Goal: Transaction & Acquisition: Purchase product/service

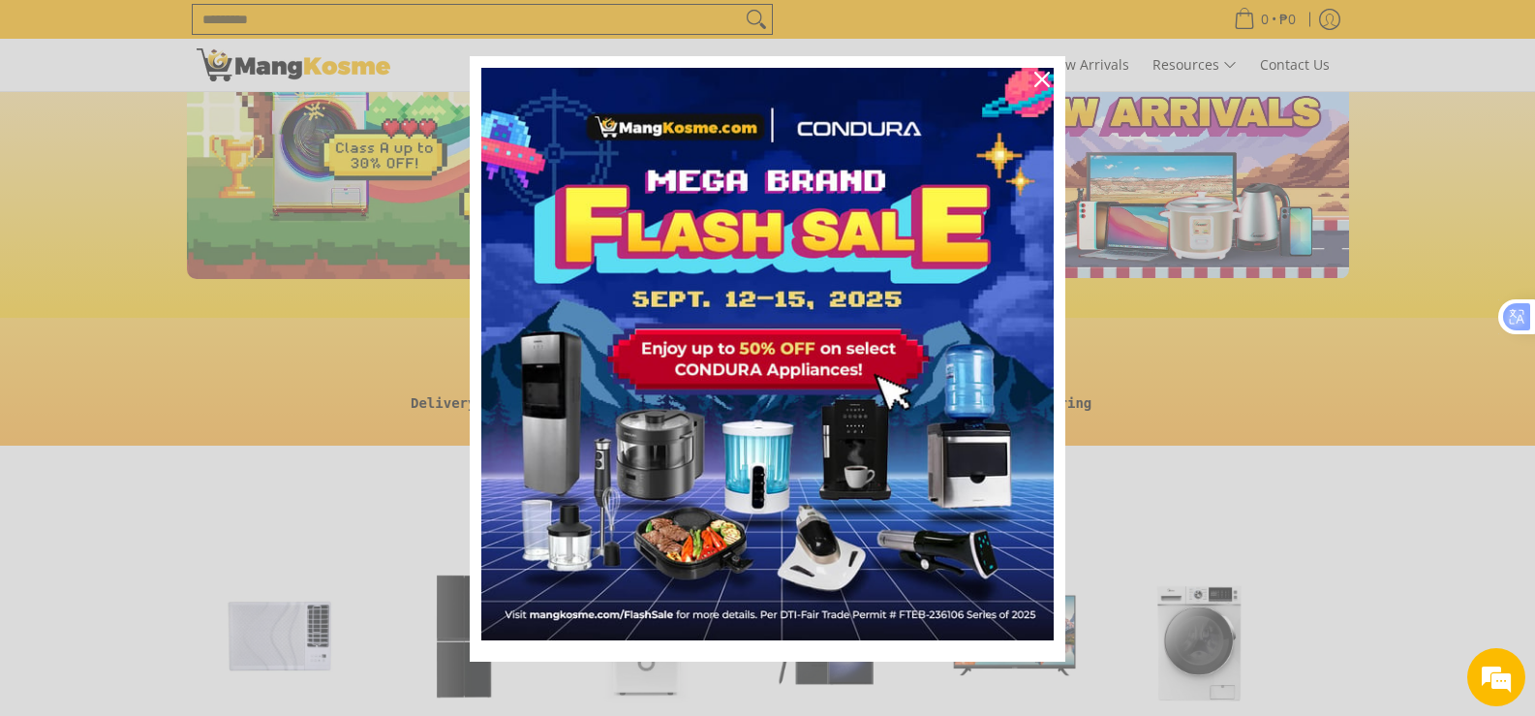
scroll to position [14, 0]
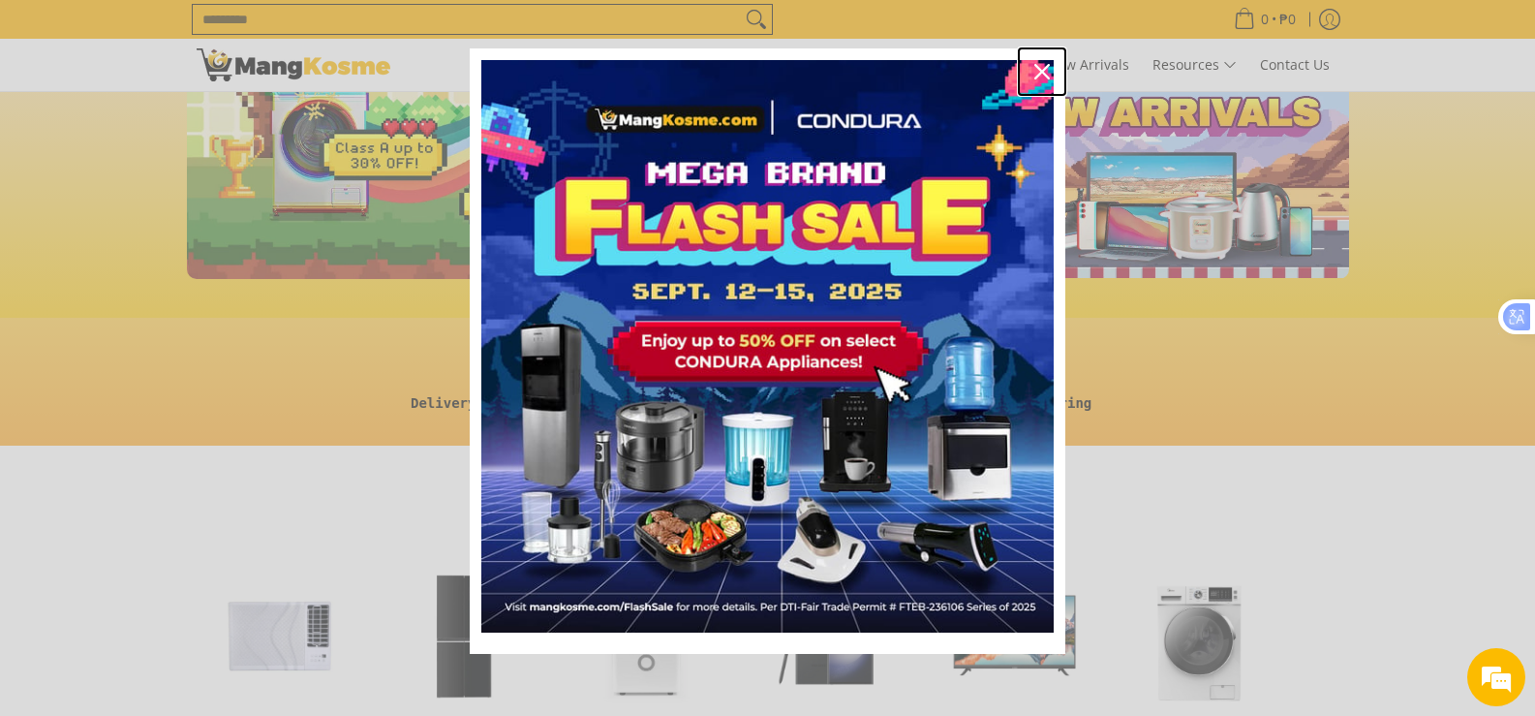
click at [1038, 77] on icon "close icon" at bounding box center [1042, 71] width 15 height 15
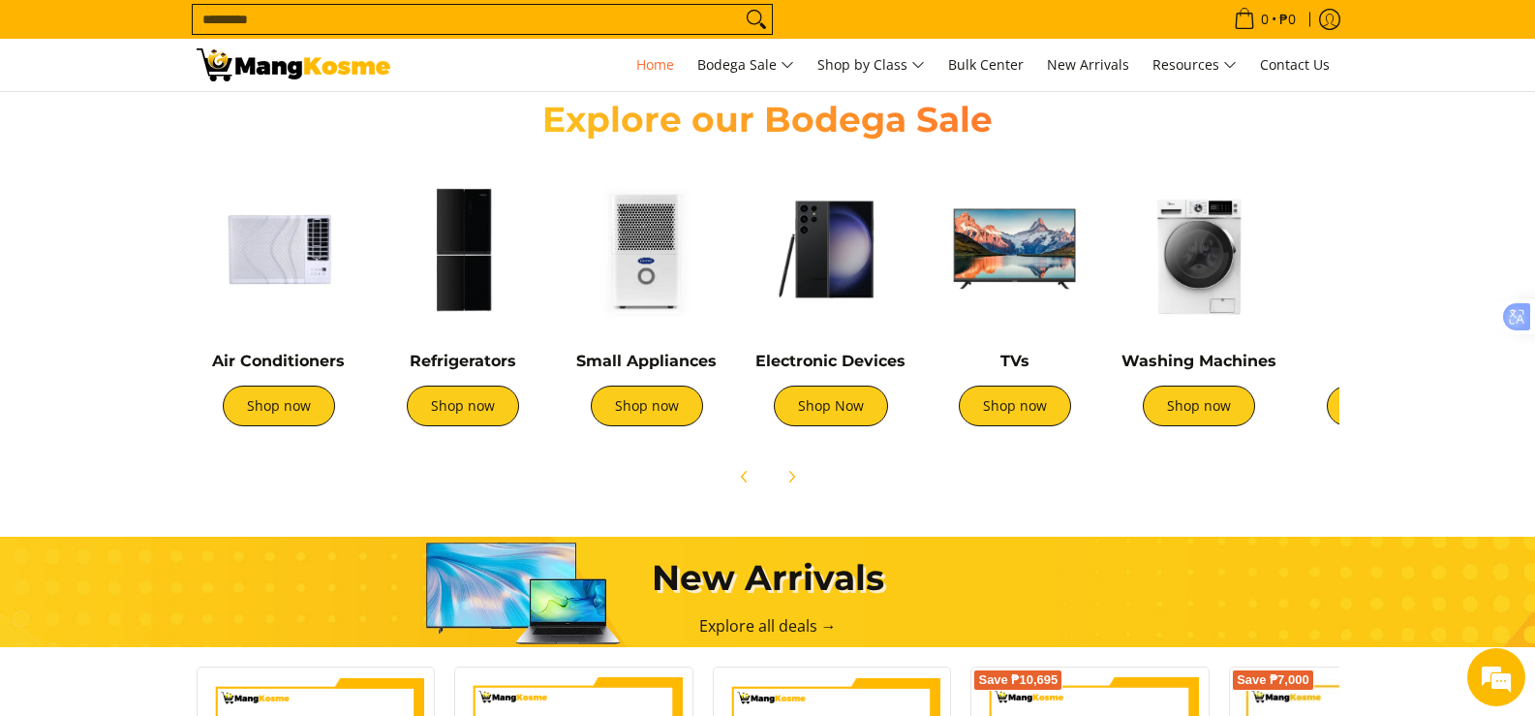
scroll to position [678, 0]
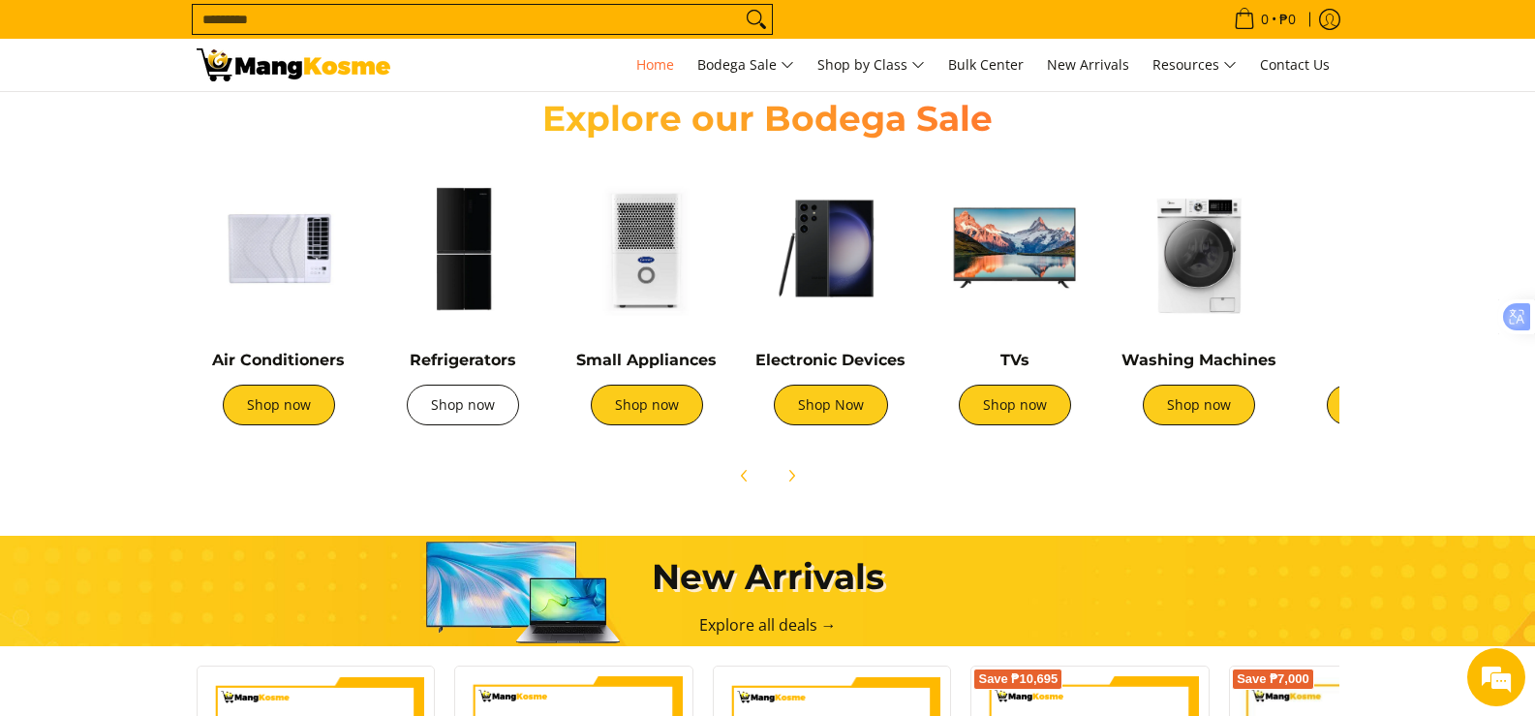
click at [441, 409] on link "Shop now" at bounding box center [463, 405] width 112 height 41
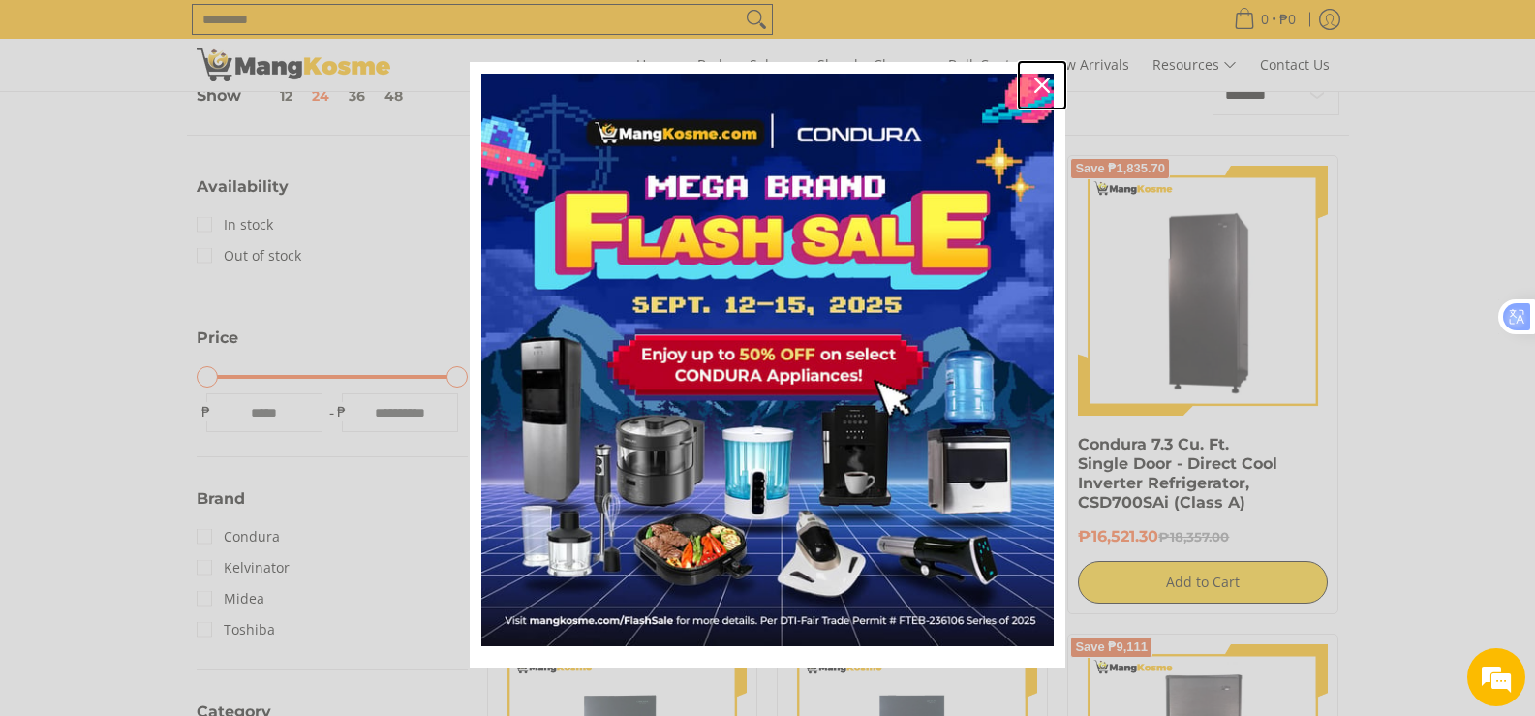
click at [1035, 86] on icon "close icon" at bounding box center [1042, 84] width 15 height 15
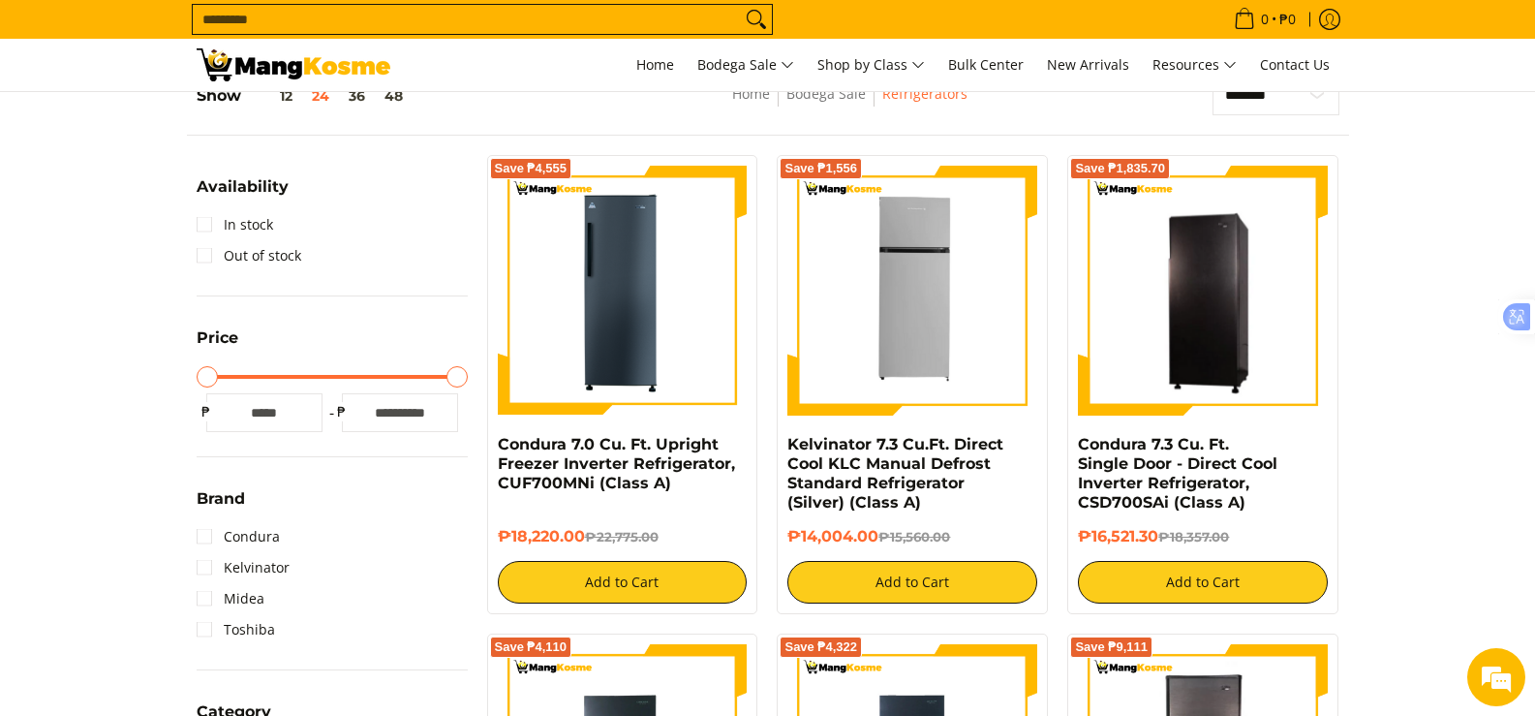
drag, startPoint x: 458, startPoint y: 387, endPoint x: 313, endPoint y: 396, distance: 145.6
click at [312, 396] on div "Minimum Price Maximum Price Minimum Price * ₱ Maximum Price ***** ₱" at bounding box center [332, 396] width 271 height 72
click at [421, 376] on div at bounding box center [332, 377] width 252 height 4
click at [371, 406] on input "*****" at bounding box center [400, 412] width 116 height 39
drag, startPoint x: 445, startPoint y: 409, endPoint x: 303, endPoint y: 393, distance: 142.3
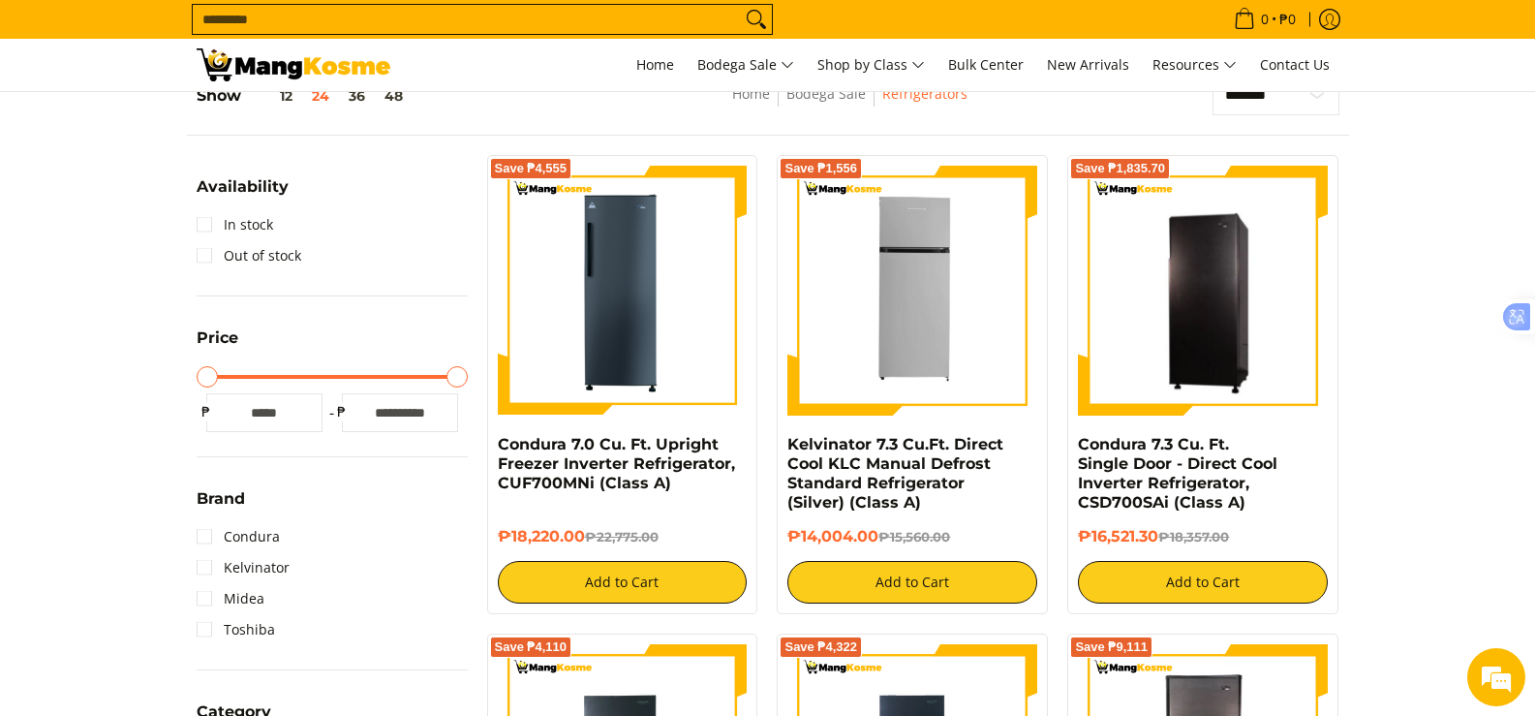
click at [303, 393] on div "Minimum Price * ₱ Maximum Price ***** ₱" at bounding box center [332, 412] width 271 height 39
type input "*"
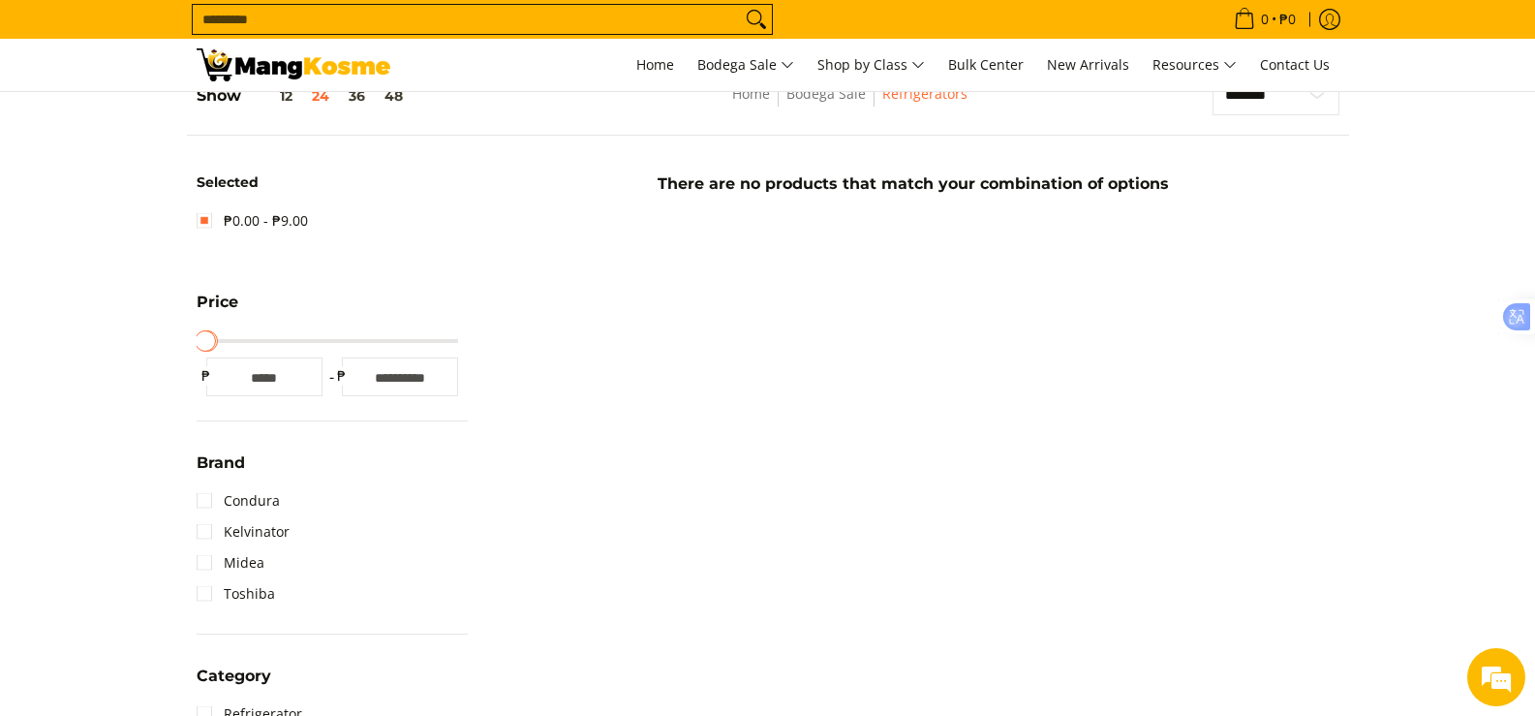
scroll to position [273, 0]
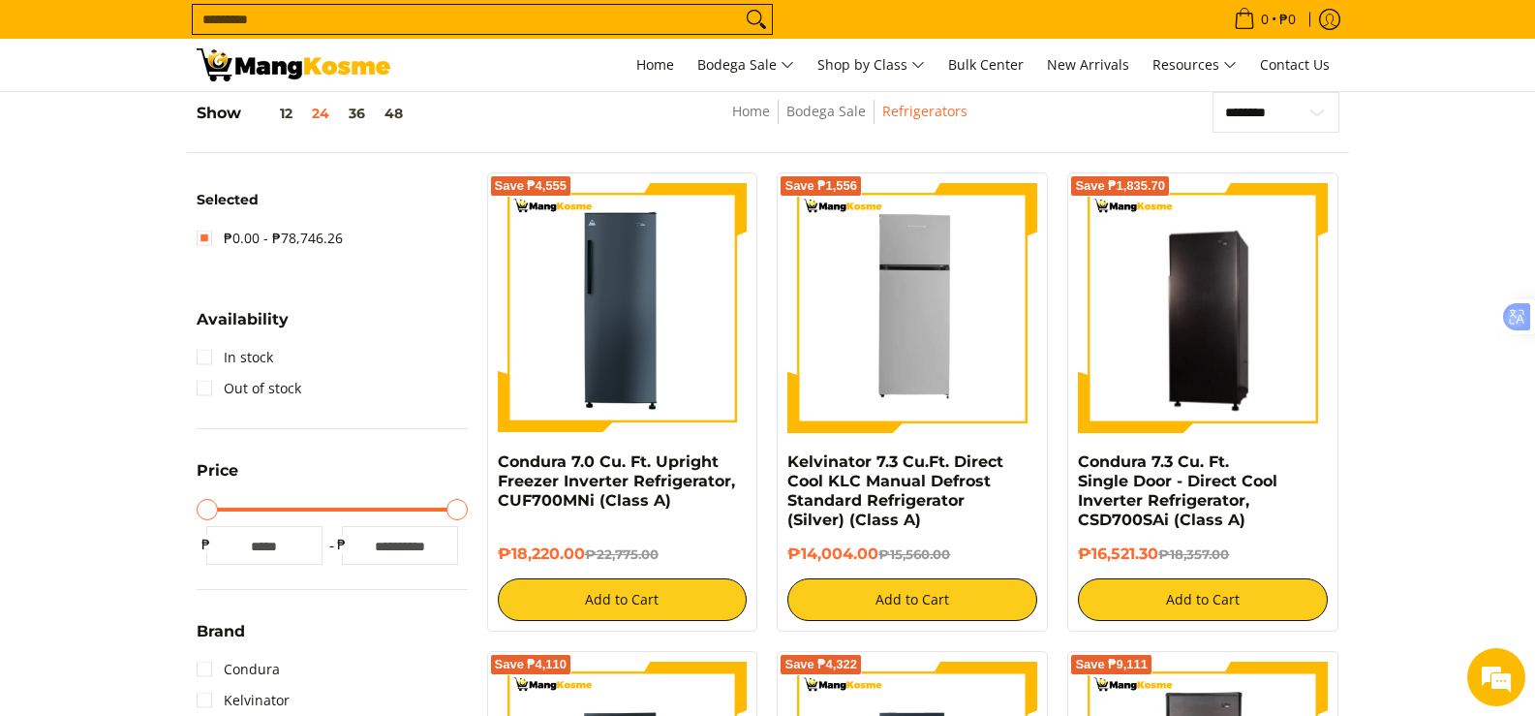
drag, startPoint x: 424, startPoint y: 546, endPoint x: 331, endPoint y: 542, distance: 93.1
click at [331, 542] on div "Minimum Price * ₱ Maximum Price ***** ₱" at bounding box center [332, 545] width 271 height 39
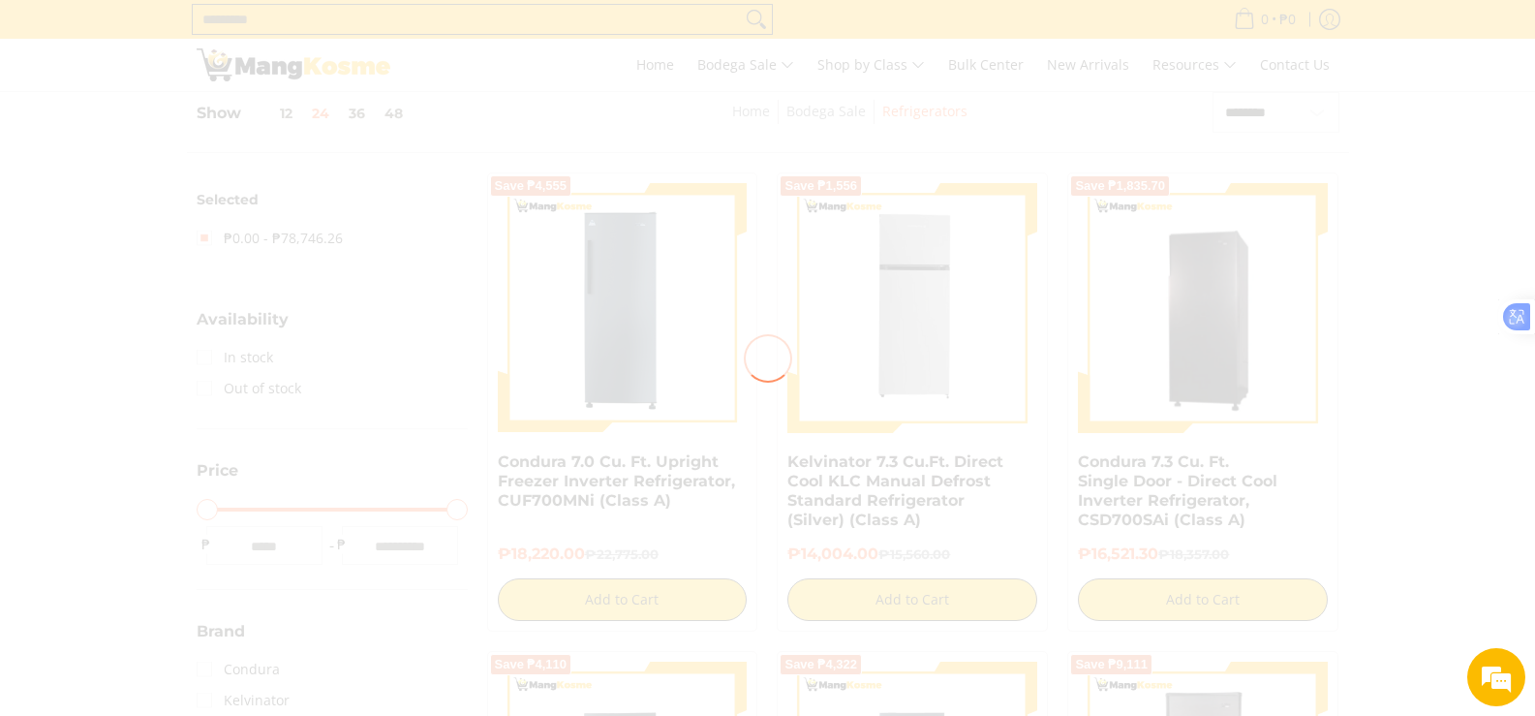
type input "****"
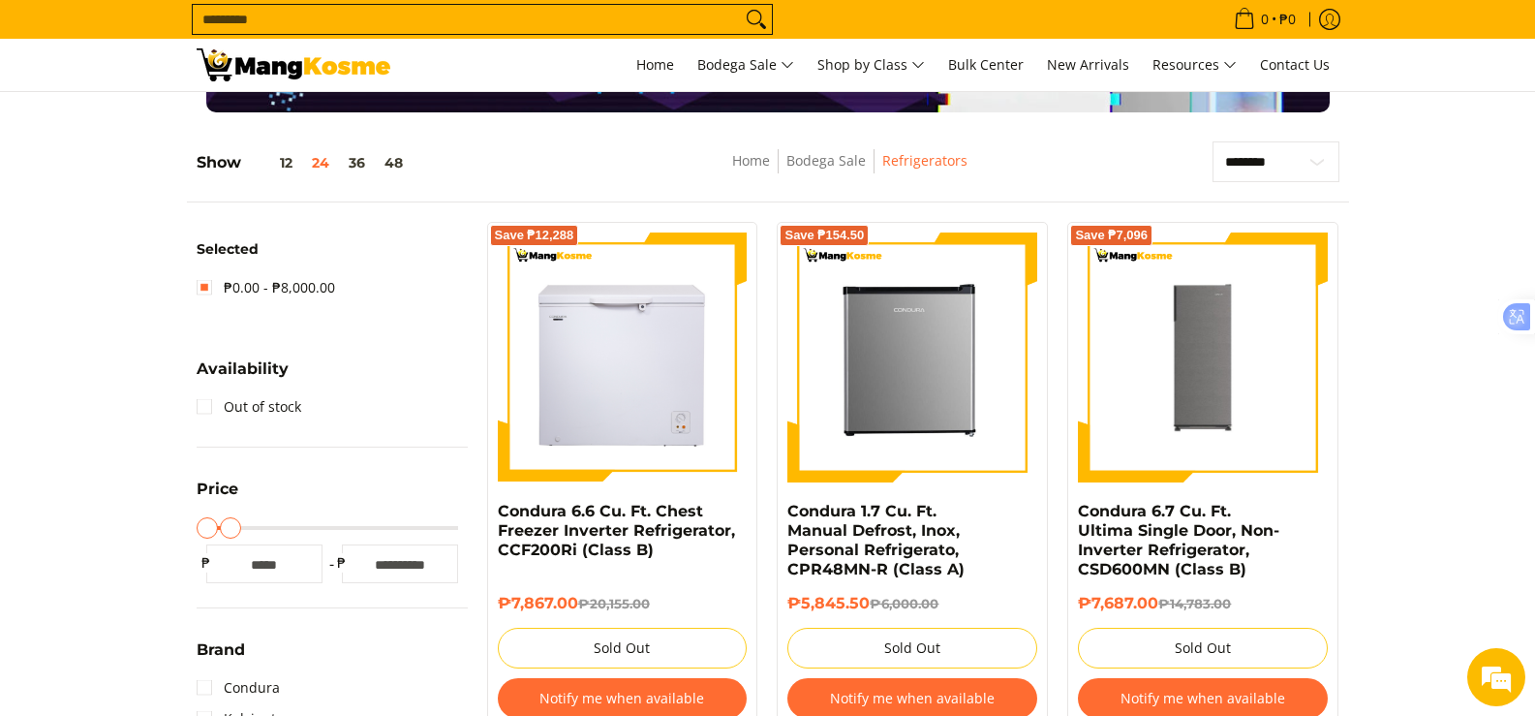
scroll to position [249, 0]
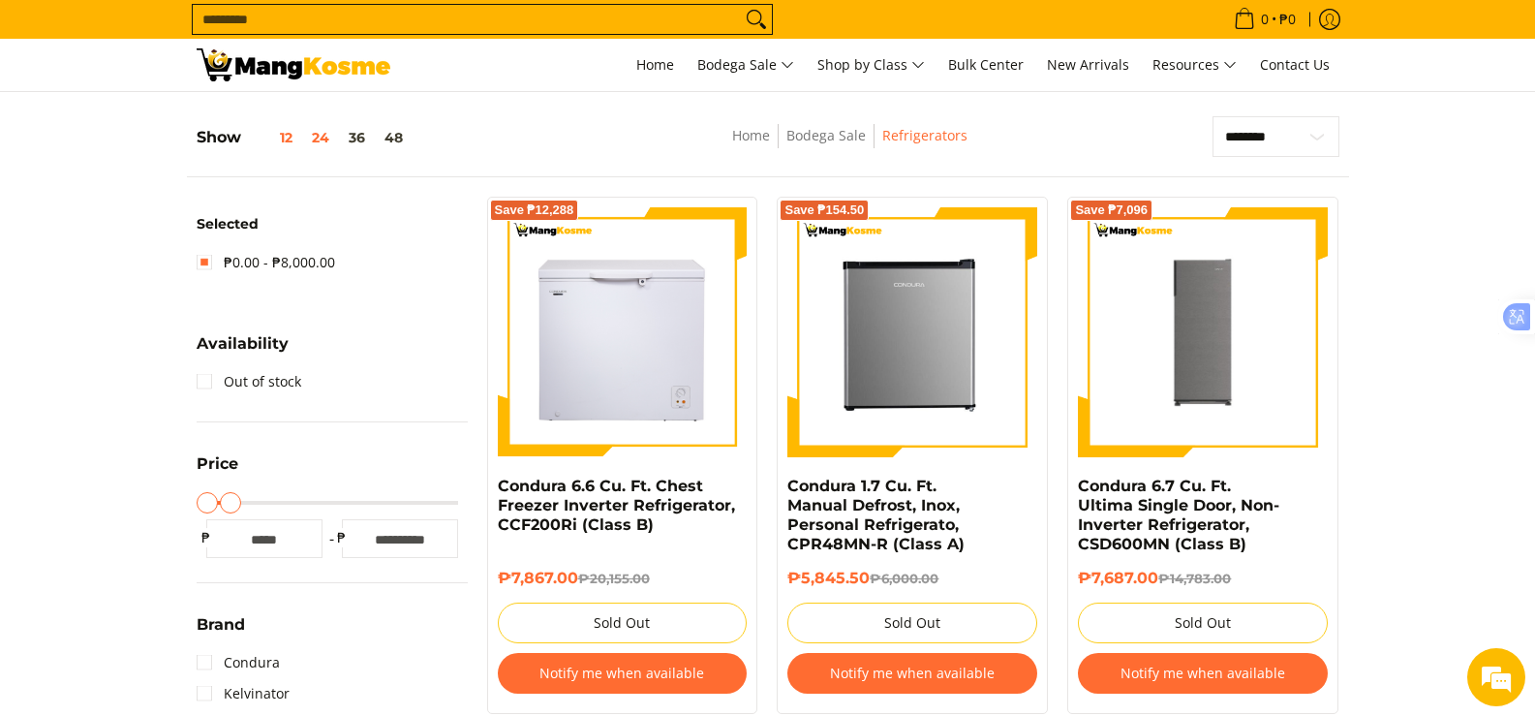
click at [285, 133] on button "12" at bounding box center [271, 137] width 61 height 15
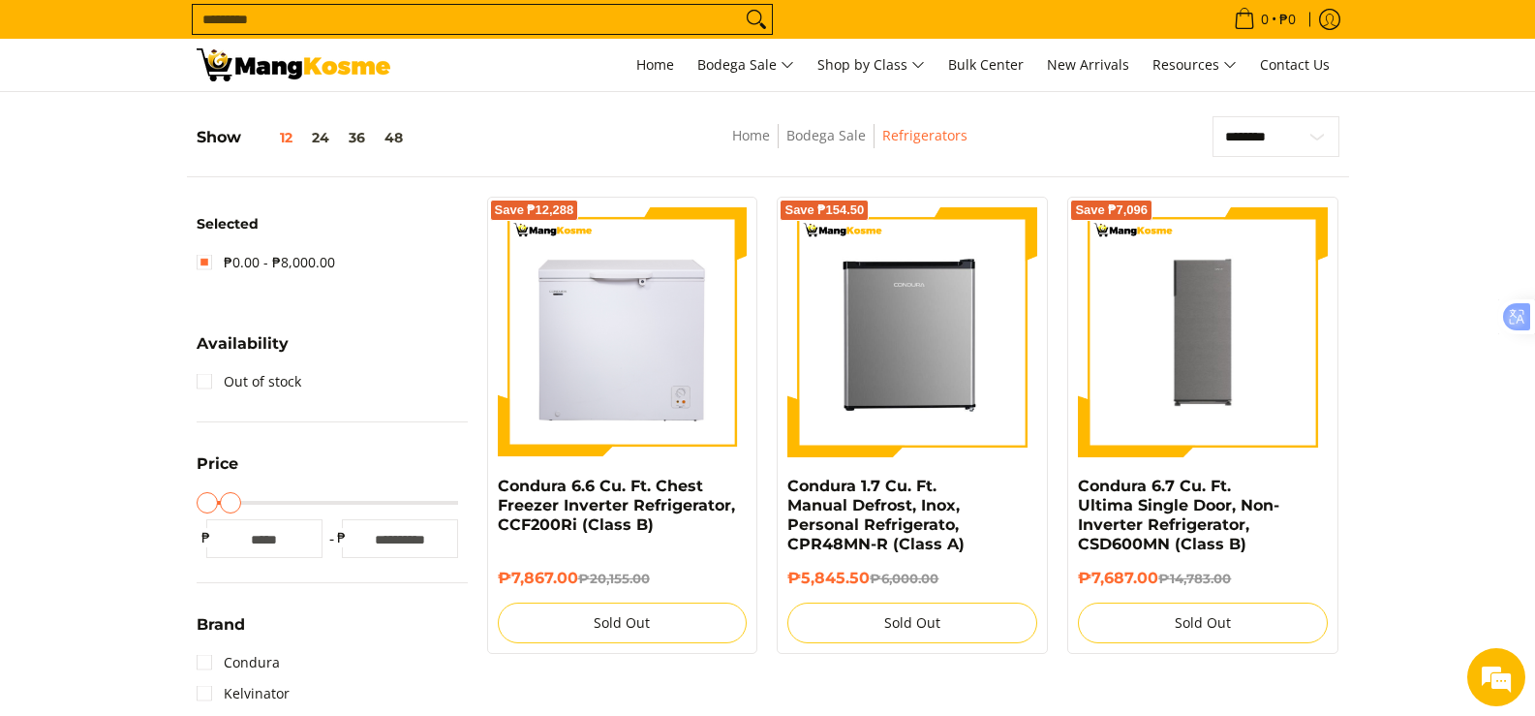
scroll to position [273, 0]
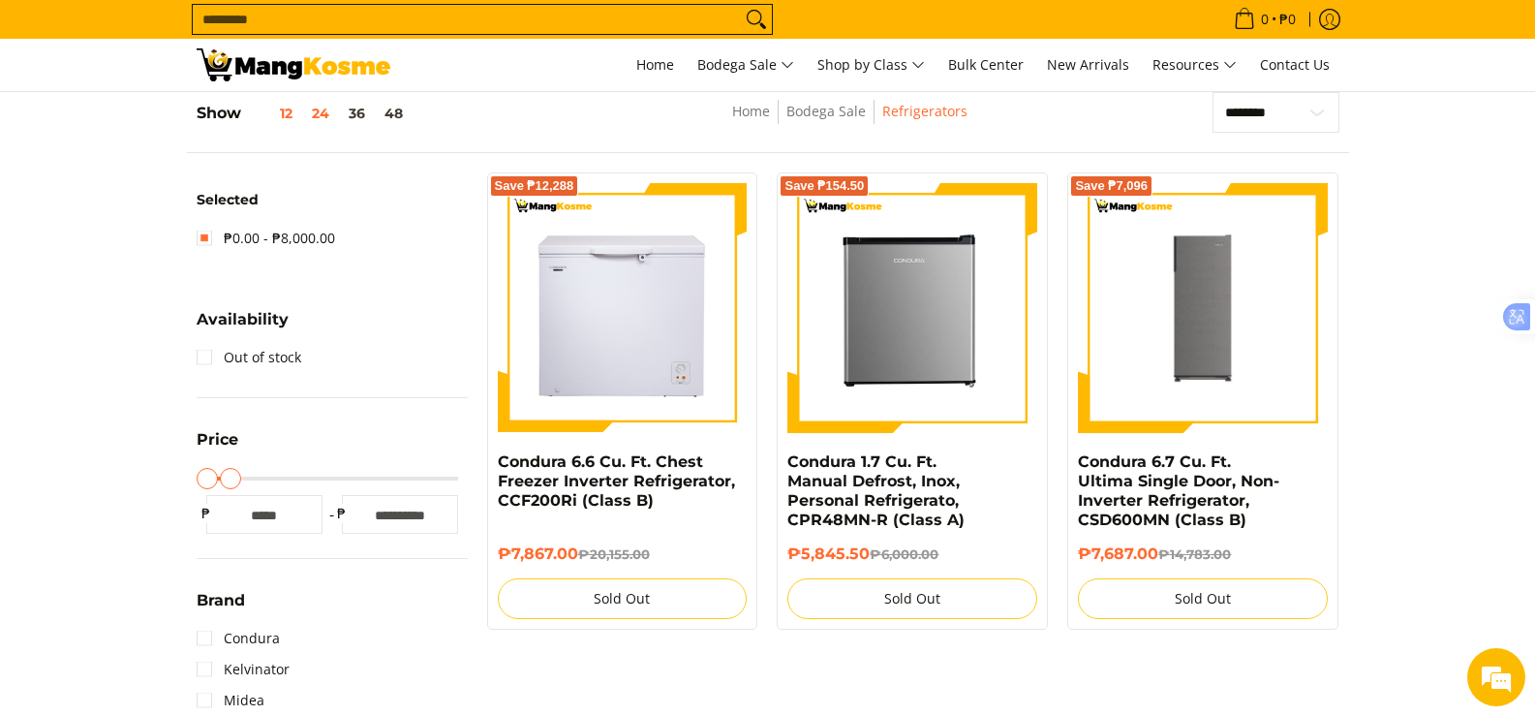
click at [319, 107] on button "24" at bounding box center [320, 113] width 37 height 15
click at [365, 109] on button "36" at bounding box center [357, 113] width 36 height 15
click at [393, 119] on button "48" at bounding box center [394, 113] width 38 height 15
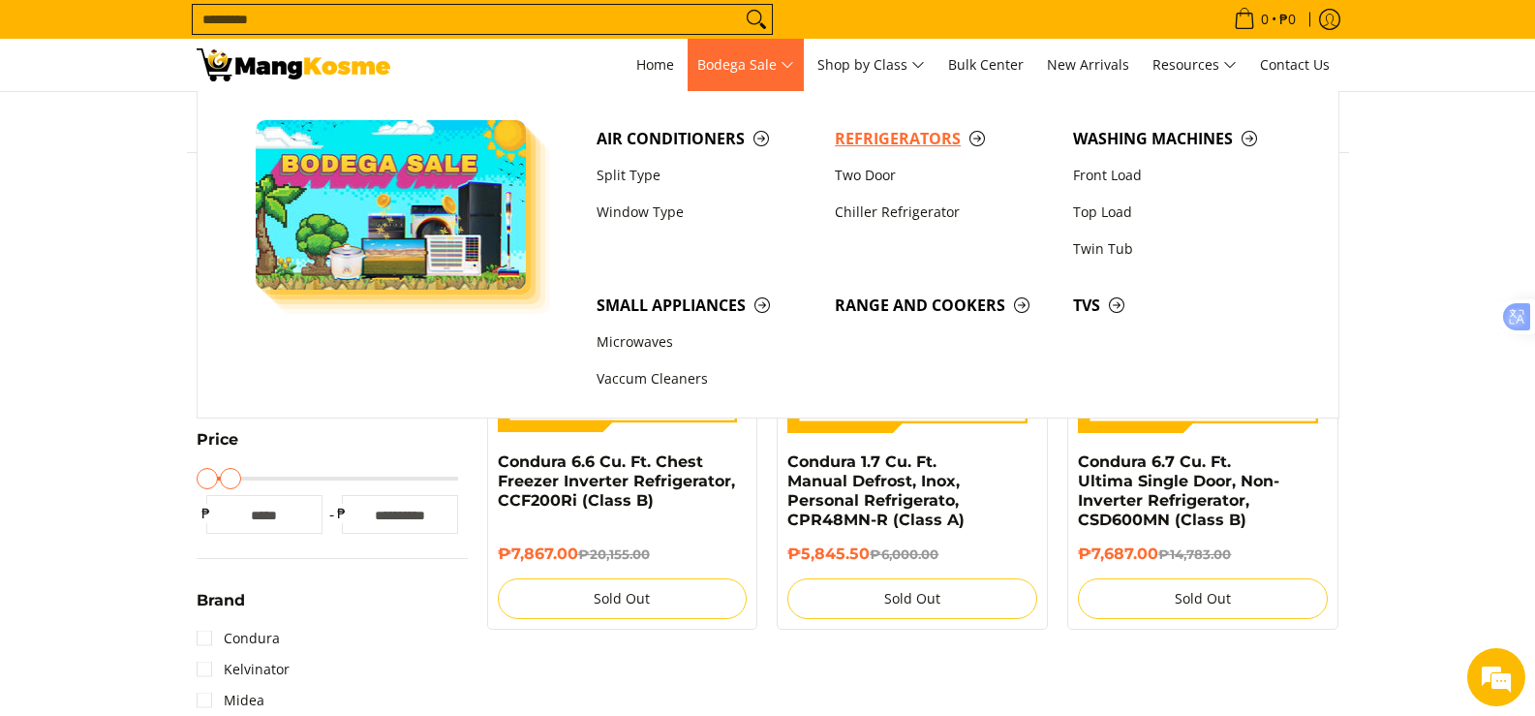
click at [908, 139] on span "Refrigerators" at bounding box center [944, 139] width 219 height 24
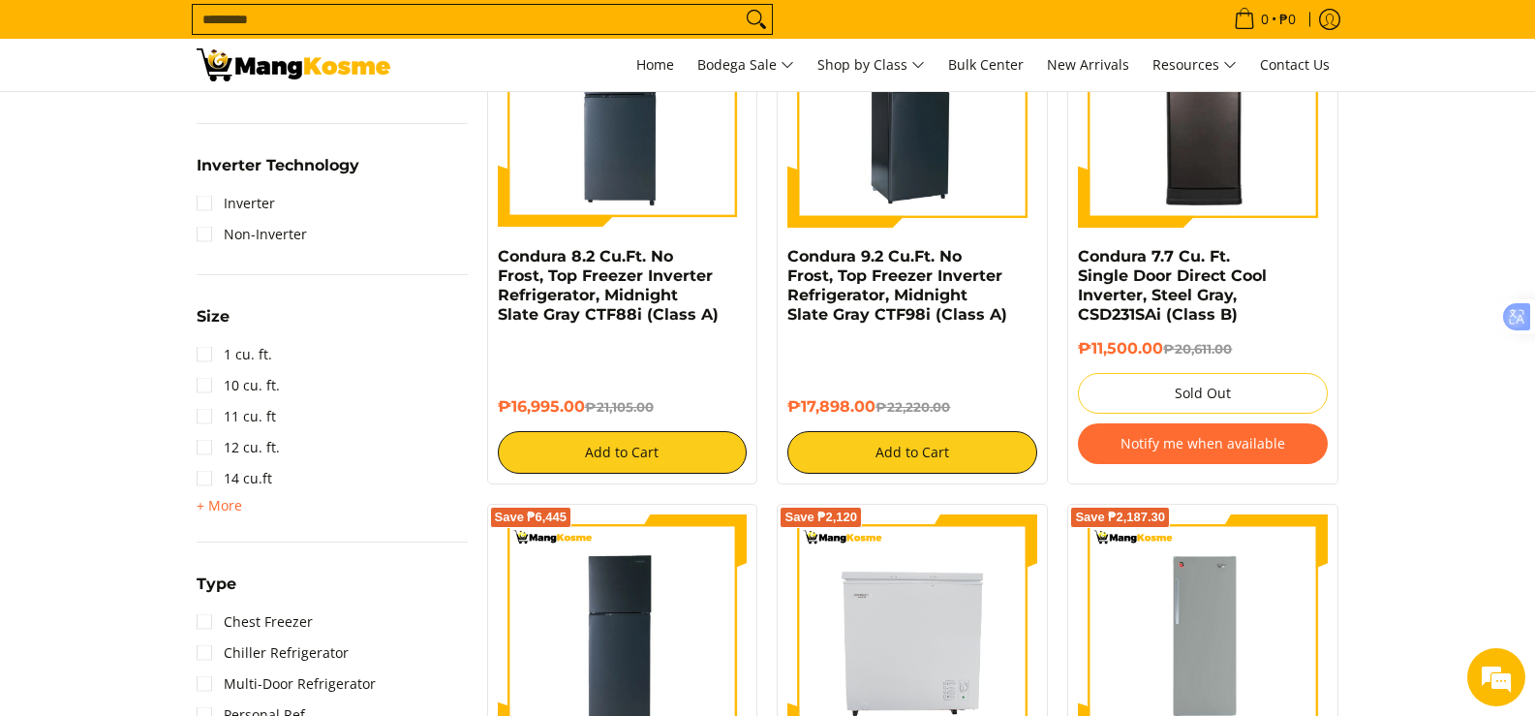
scroll to position [969, 0]
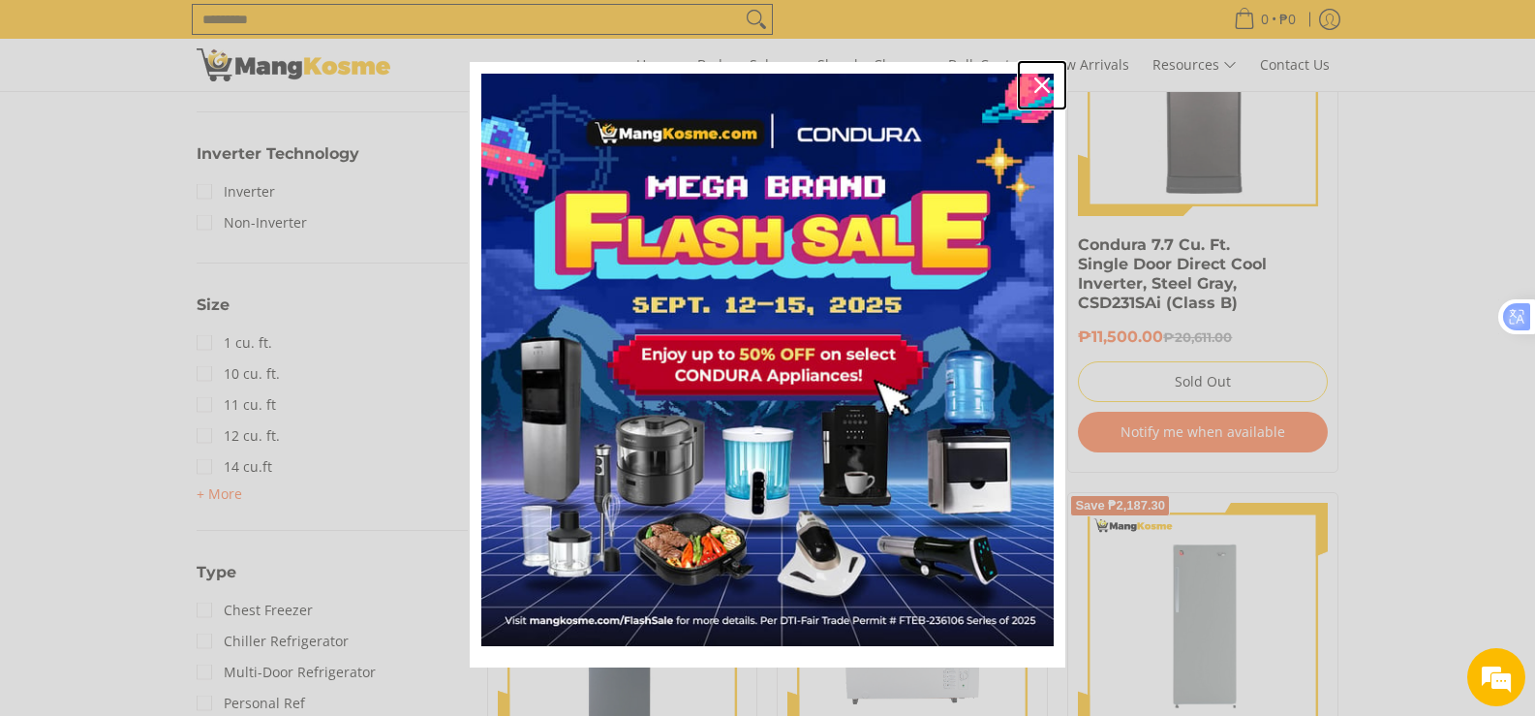
click at [1035, 87] on icon "close icon" at bounding box center [1042, 84] width 15 height 15
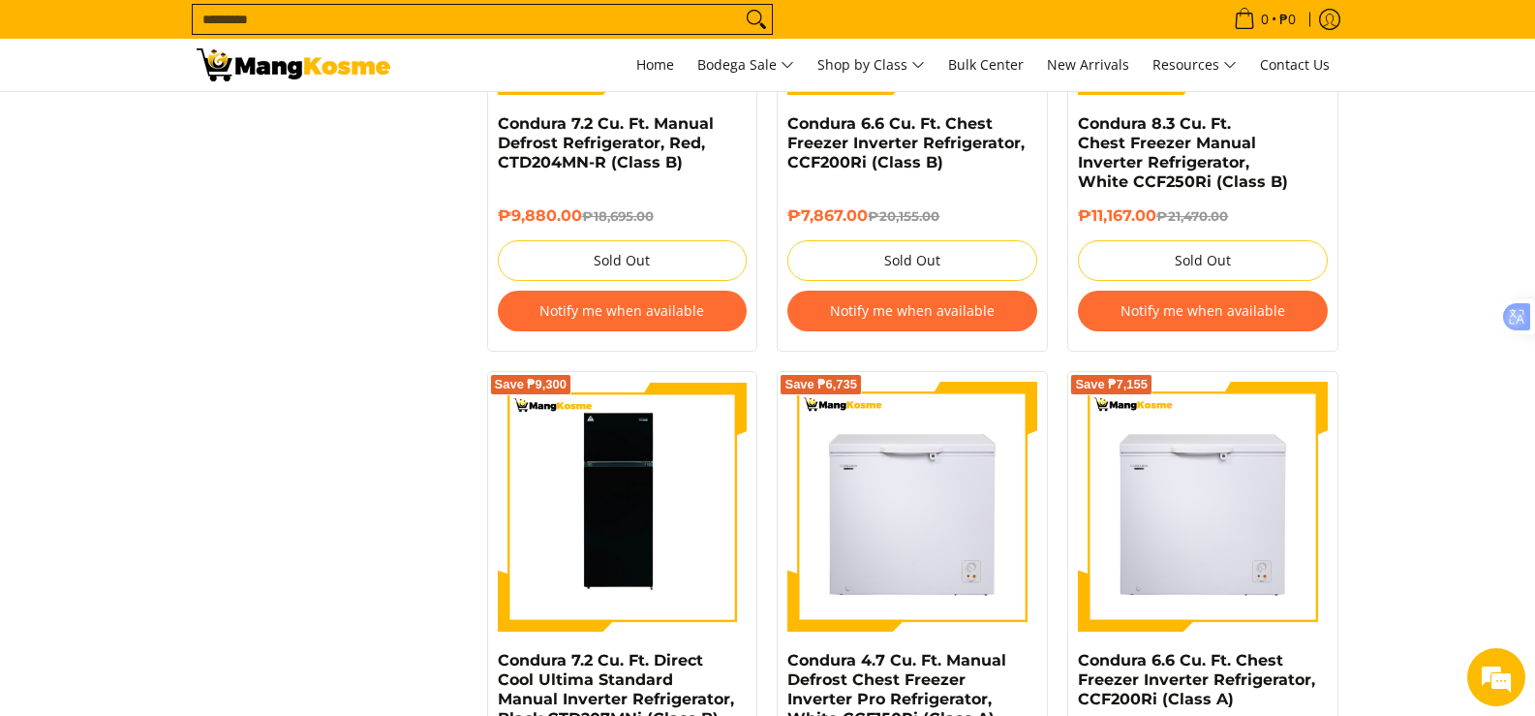
scroll to position [5909, 0]
